Goal: Check status

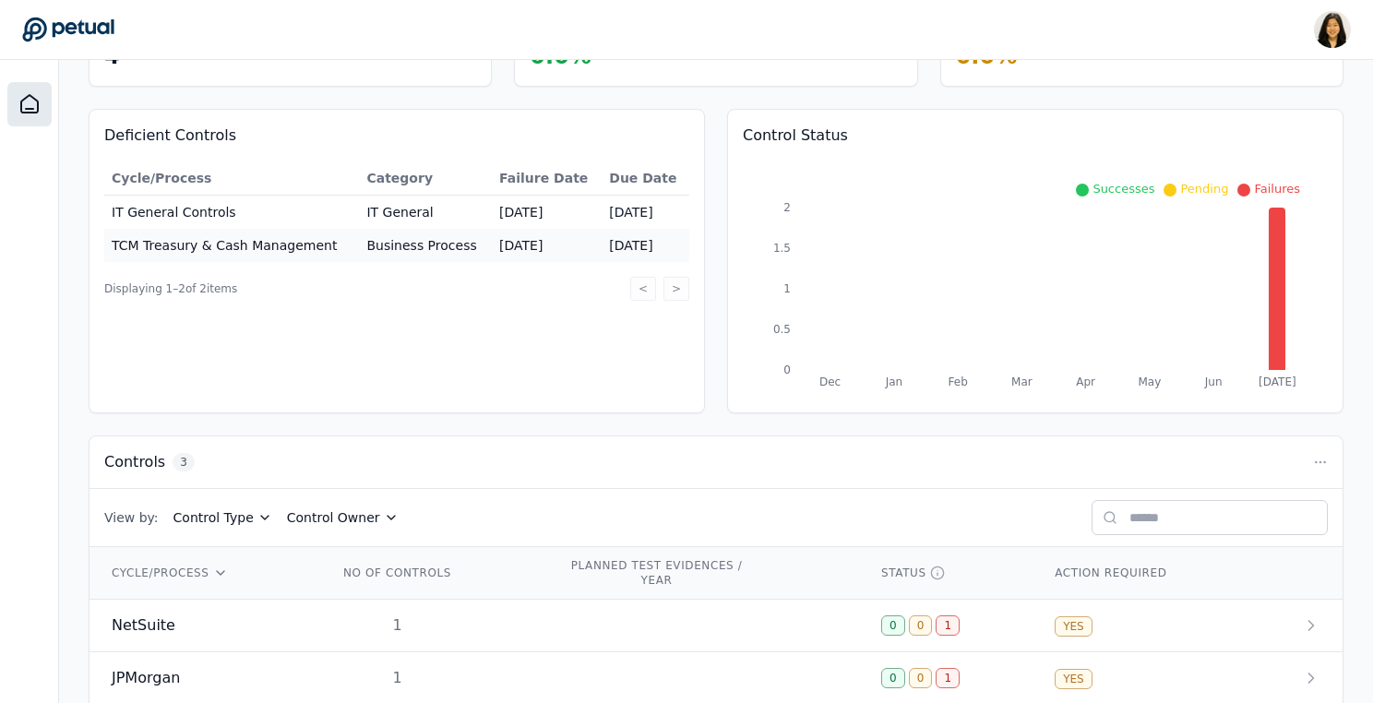
scroll to position [230, 0]
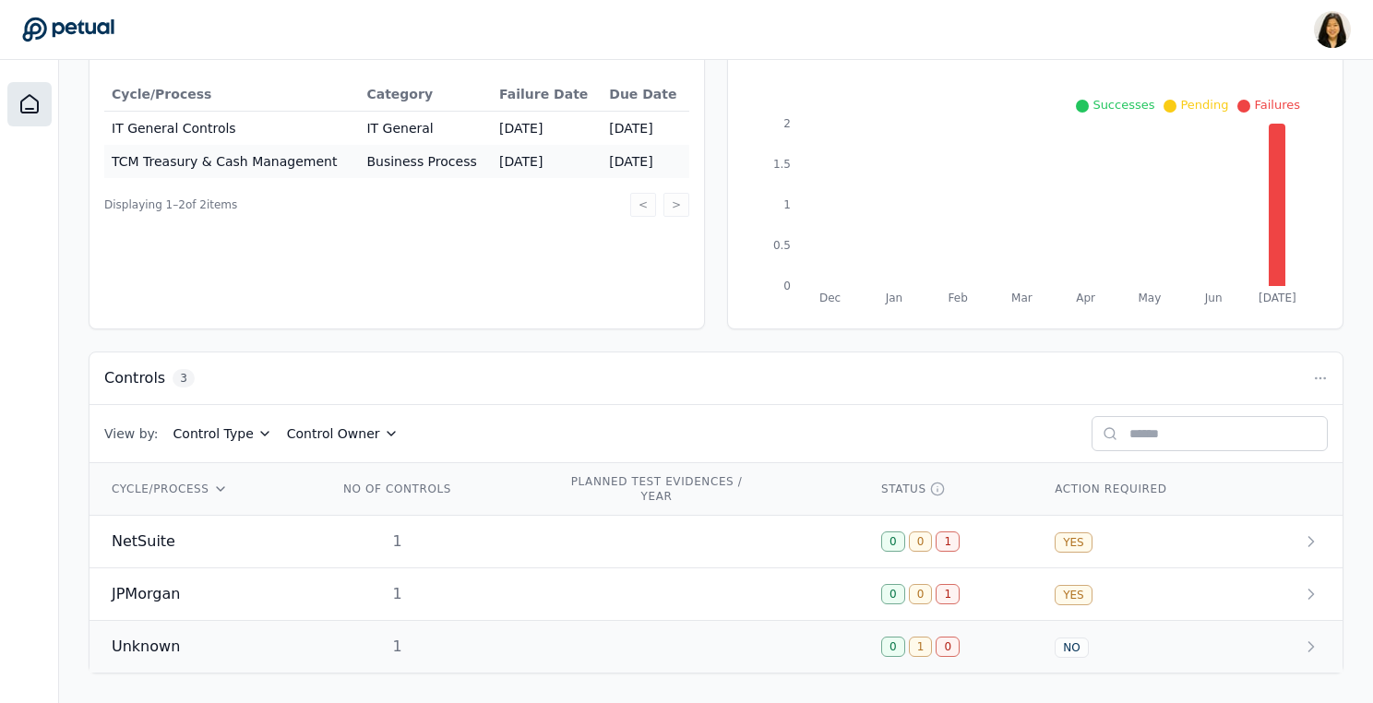
click at [378, 639] on div "1" at bounding box center [398, 647] width 118 height 22
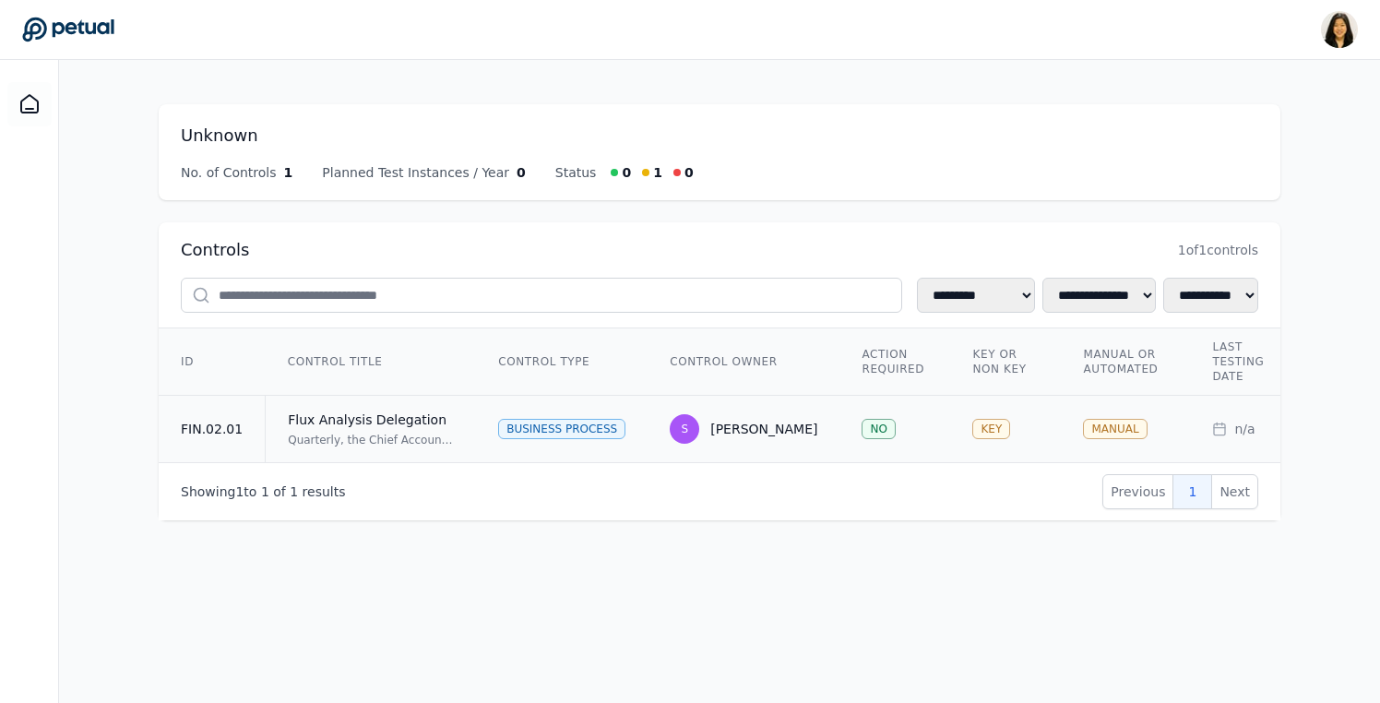
click at [516, 412] on td "Business Process" at bounding box center [562, 429] width 172 height 67
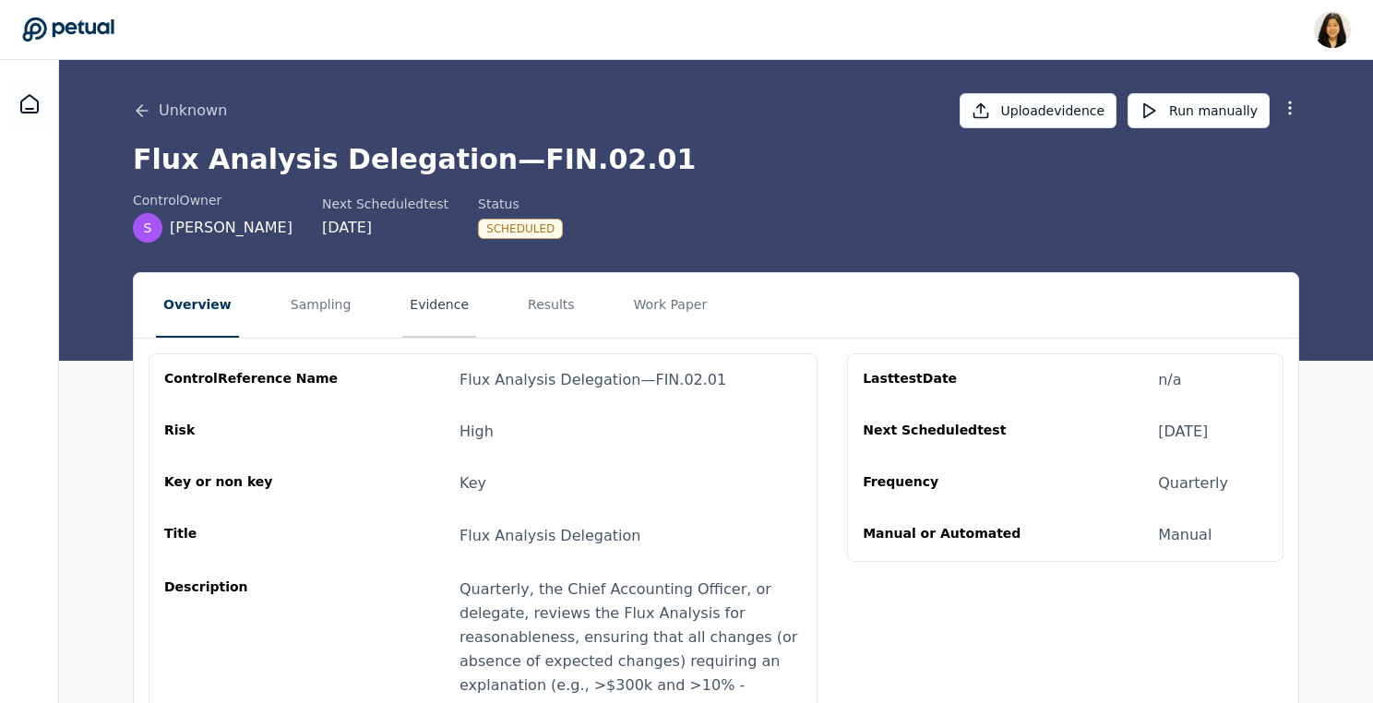
click at [410, 320] on button "Evidence" at bounding box center [439, 305] width 74 height 65
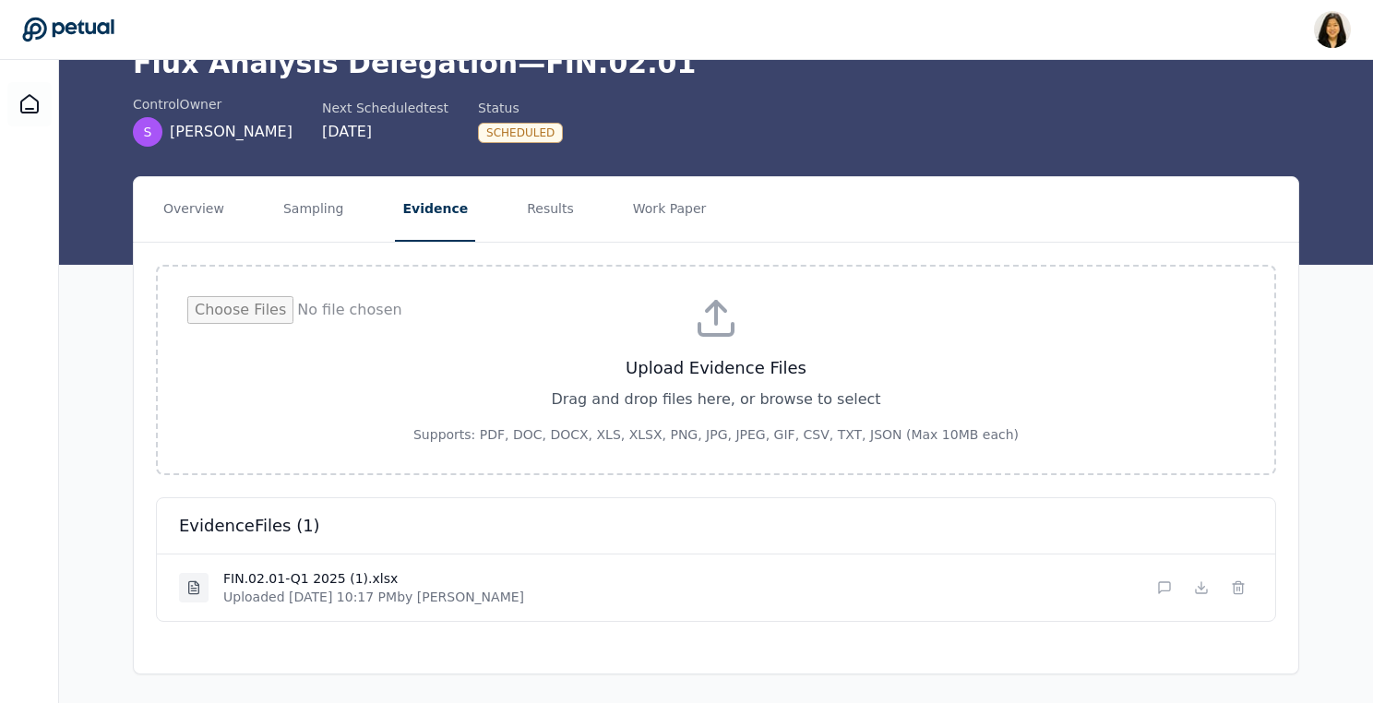
scroll to position [1, 0]
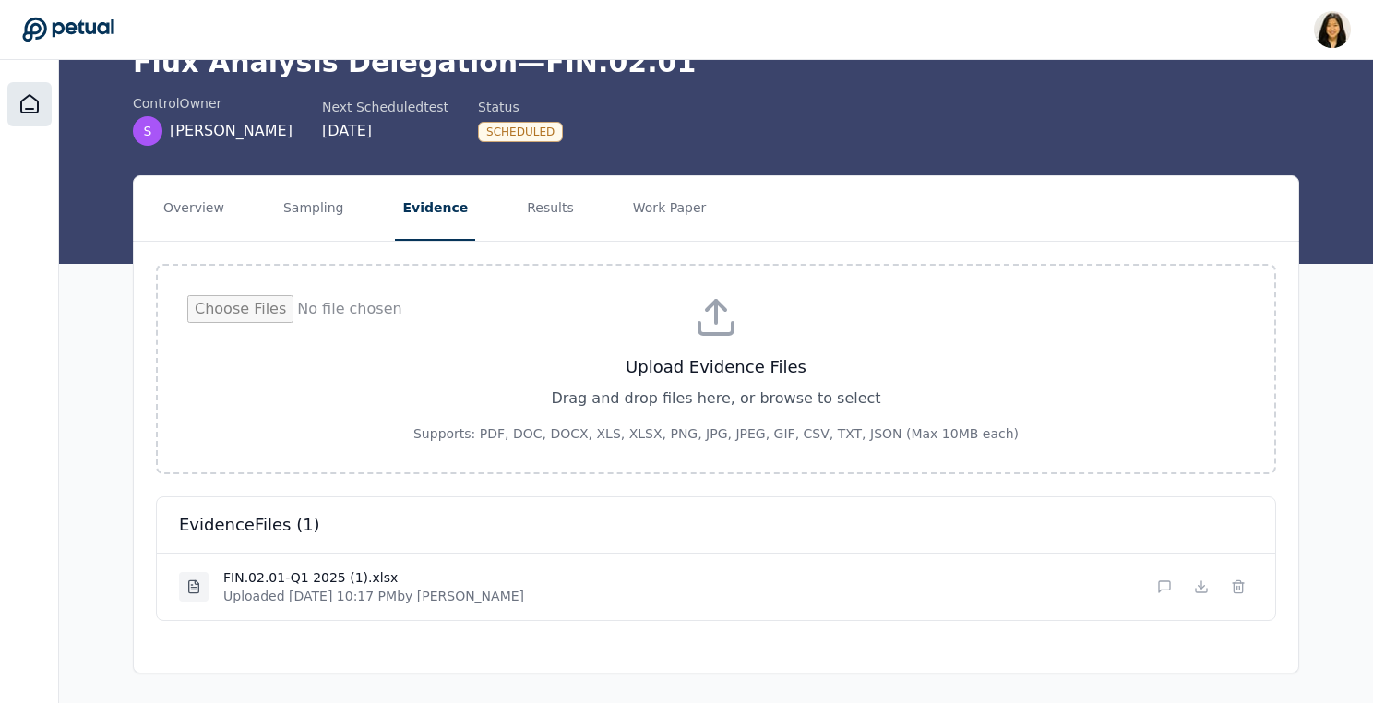
click at [29, 108] on icon at bounding box center [29, 104] width 17 height 18
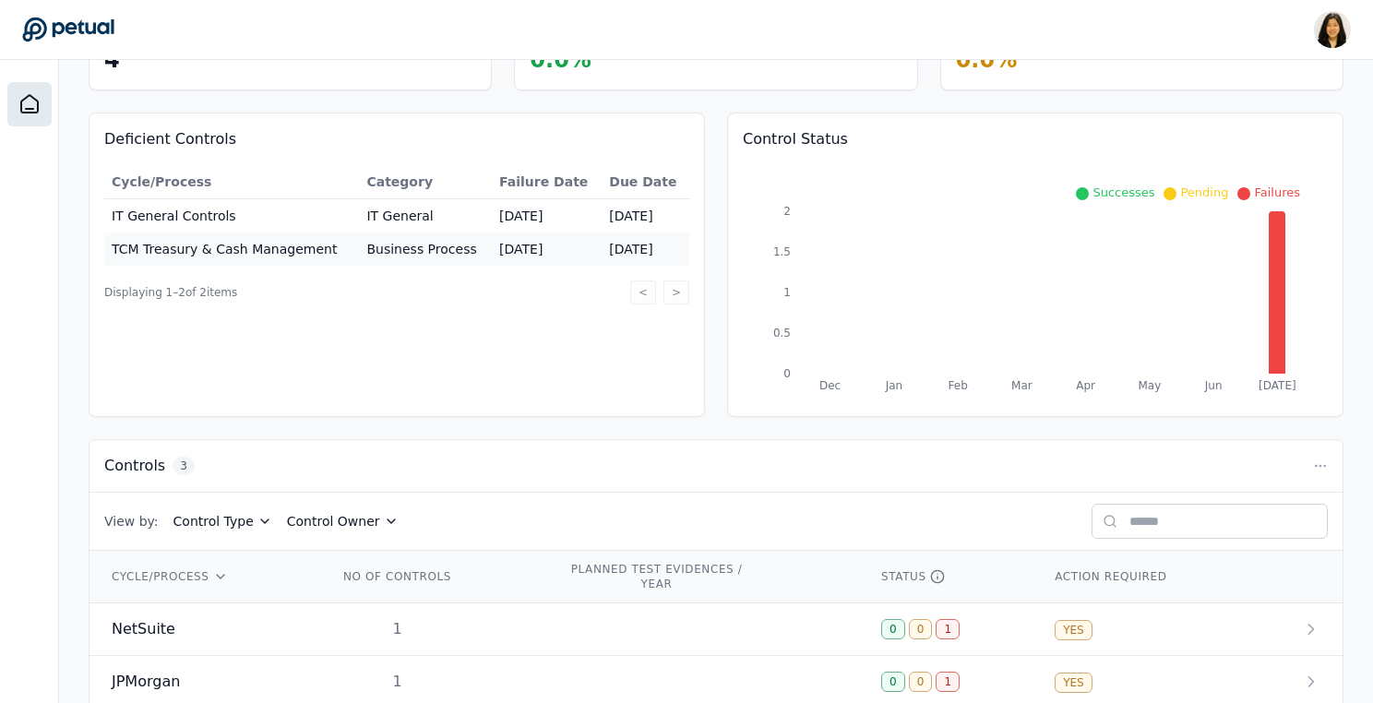
scroll to position [230, 0]
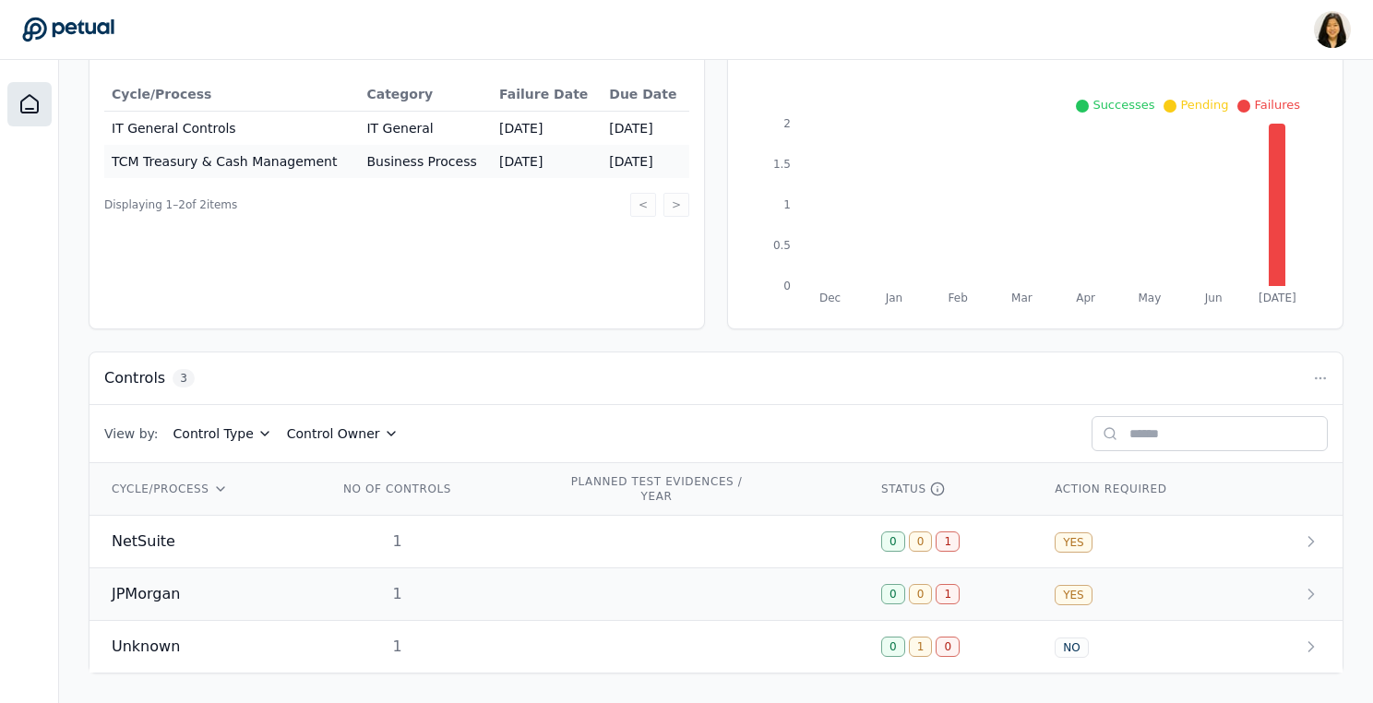
click at [246, 596] on div "JPMorgan" at bounding box center [203, 594] width 183 height 22
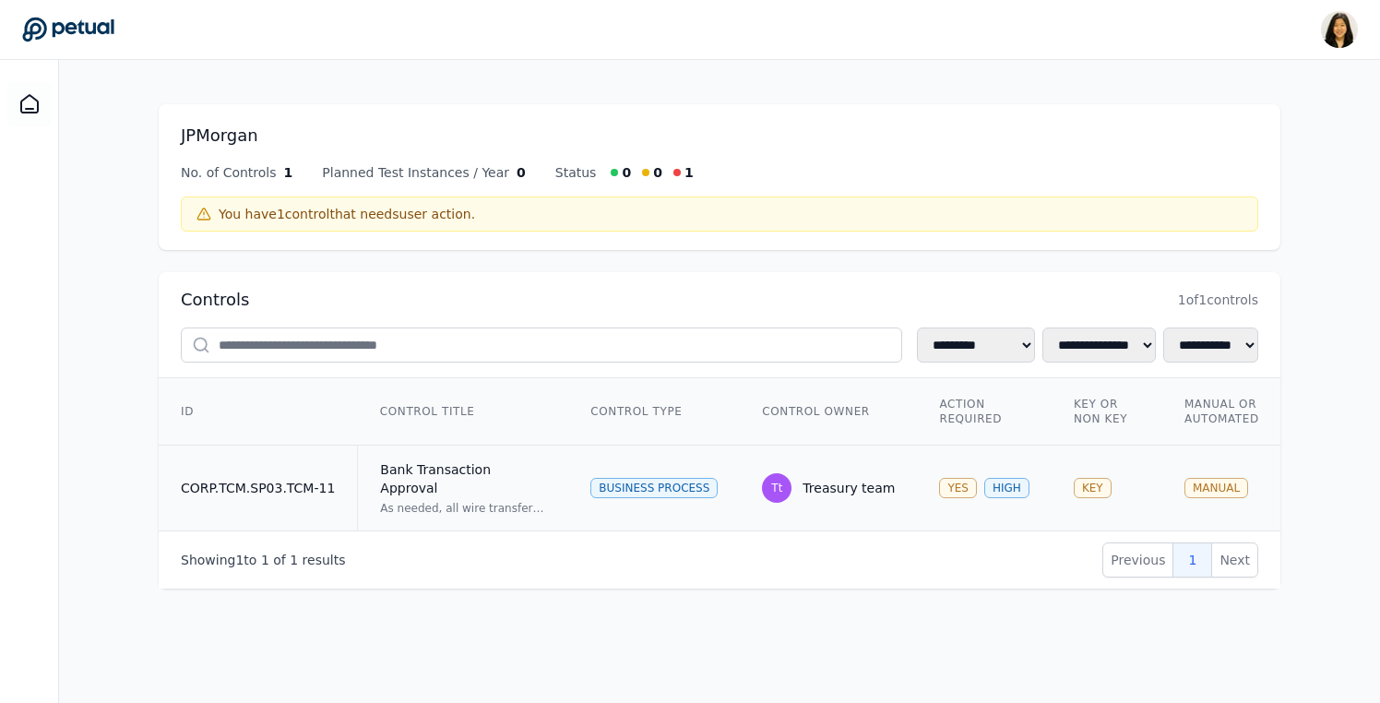
click at [647, 478] on div "Business Process" at bounding box center [654, 488] width 127 height 20
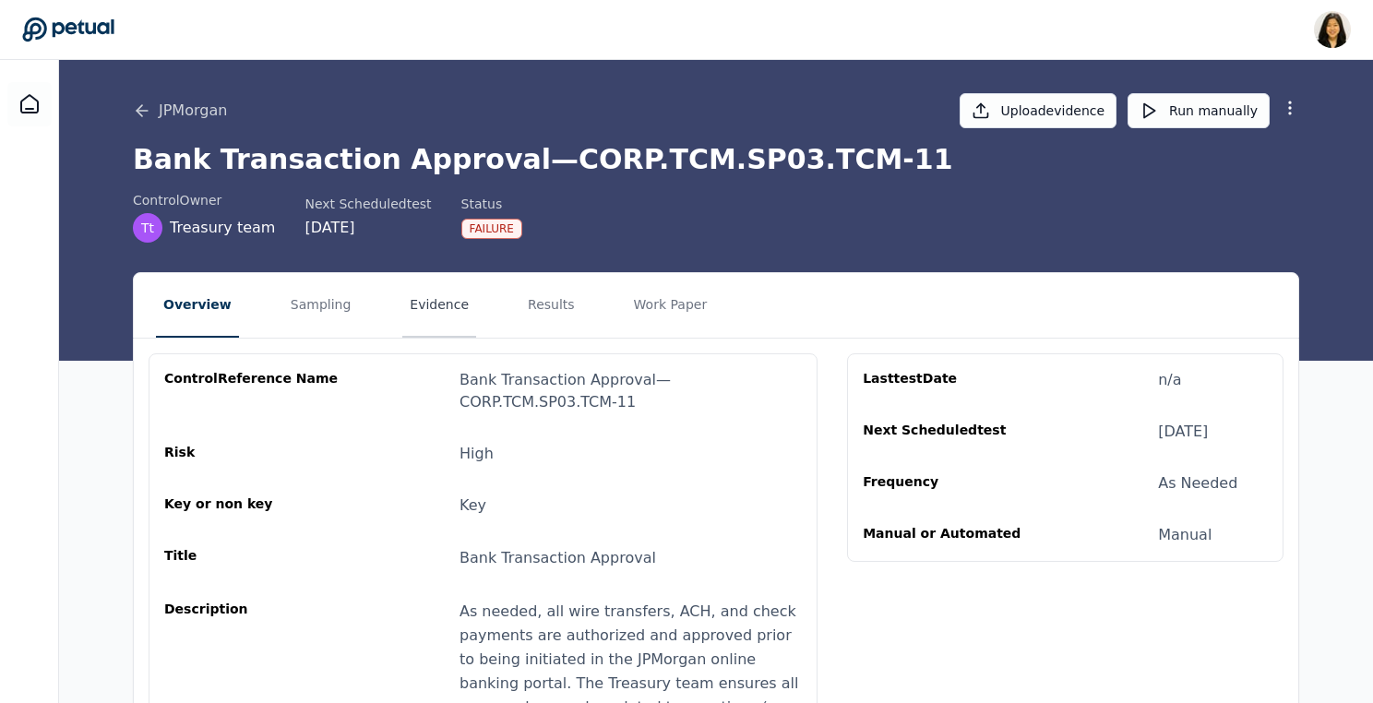
click at [431, 307] on button "Evidence" at bounding box center [439, 305] width 74 height 65
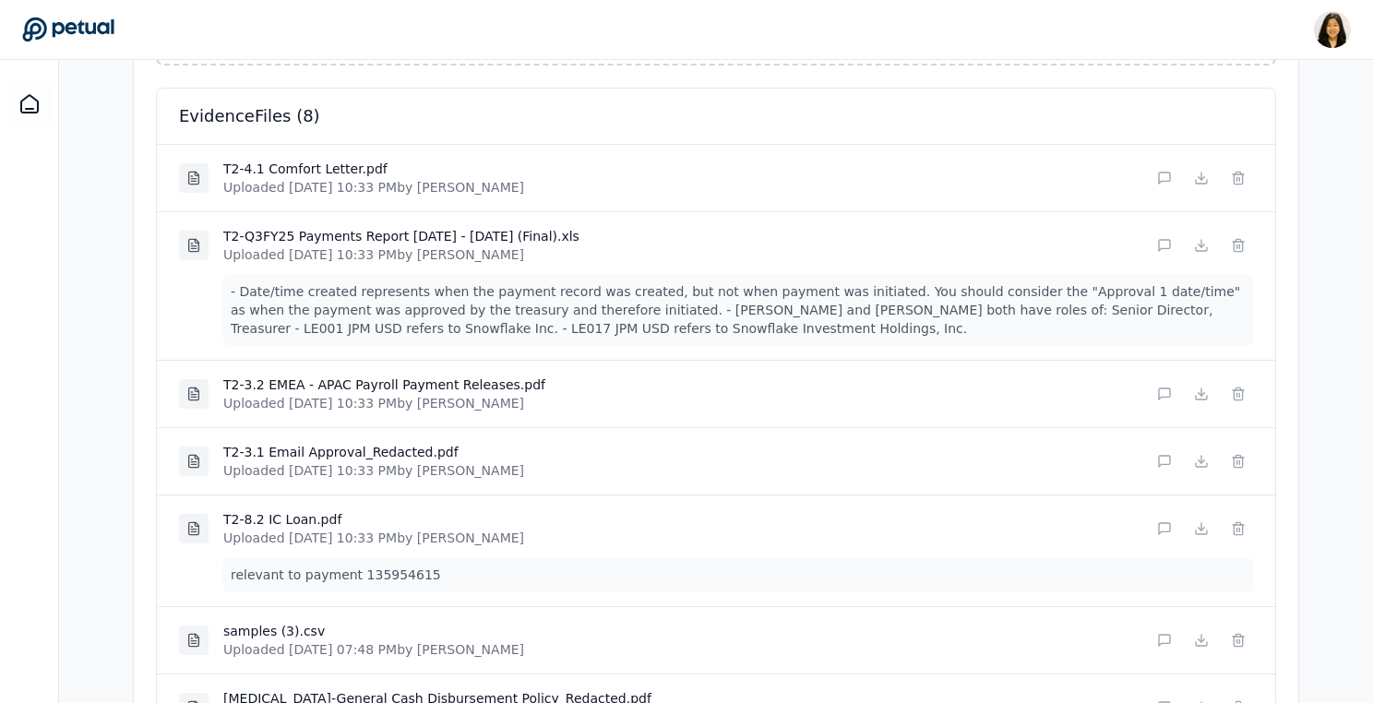
scroll to position [580, 0]
